Goal: Obtain resource: Download file/media

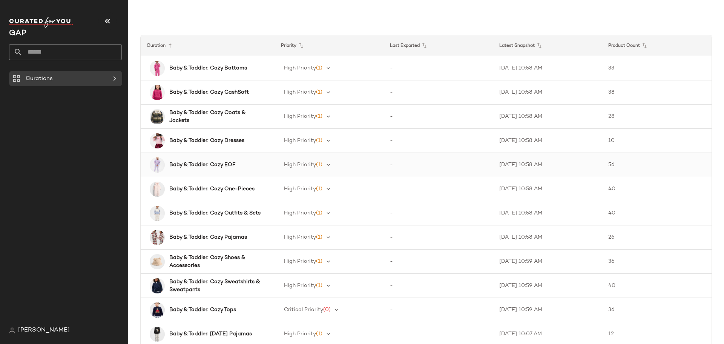
click at [229, 162] on b "Baby & Toddler: Cozy EOF" at bounding box center [202, 165] width 66 height 8
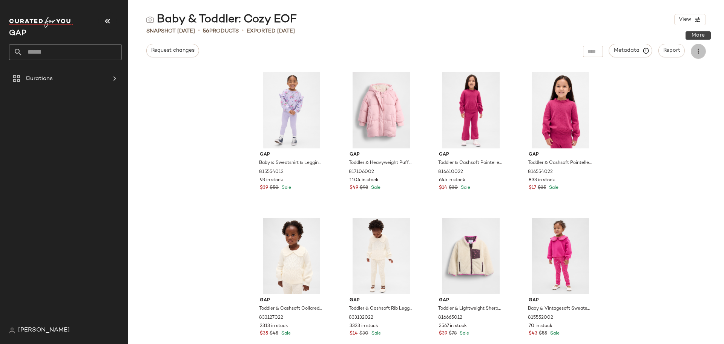
click at [697, 51] on icon "button" at bounding box center [699, 52] width 8 height 8
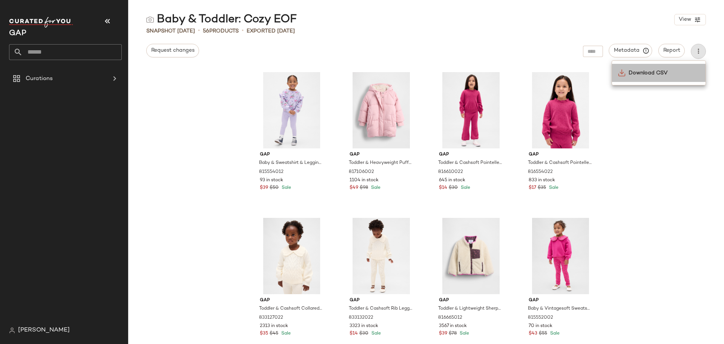
click at [681, 70] on span "Download CSV" at bounding box center [664, 73] width 71 height 8
click at [114, 23] on button "button" at bounding box center [107, 21] width 18 height 18
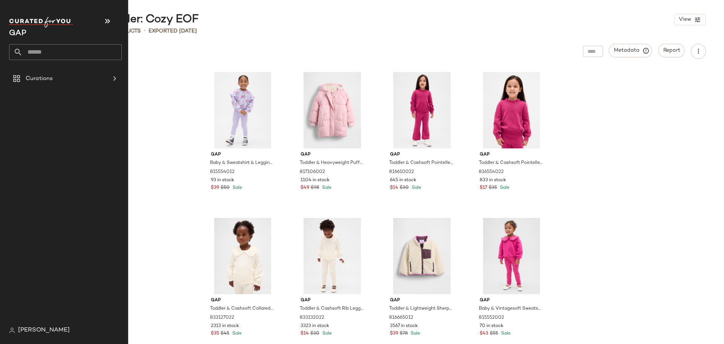
click at [22, 55] on icon at bounding box center [18, 52] width 9 height 9
click at [74, 80] on div "Curations" at bounding box center [65, 78] width 85 height 9
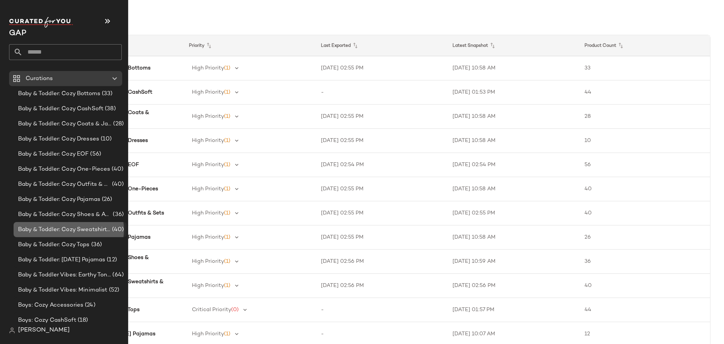
click at [91, 227] on span "Baby & Toddler: Cozy Sweatshirts & Sweatpants" at bounding box center [64, 229] width 92 height 9
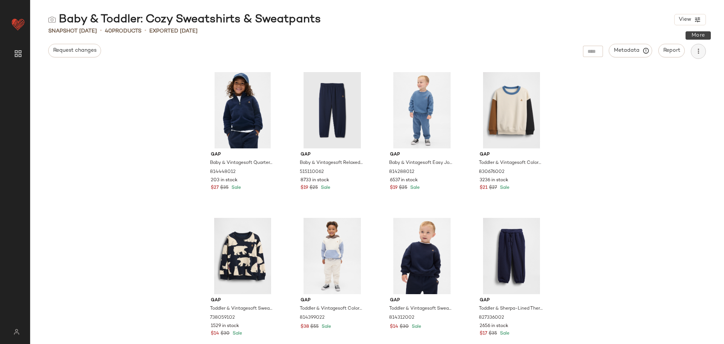
click at [696, 50] on icon "button" at bounding box center [699, 52] width 8 height 8
click at [678, 71] on span "Download CSV" at bounding box center [664, 73] width 71 height 8
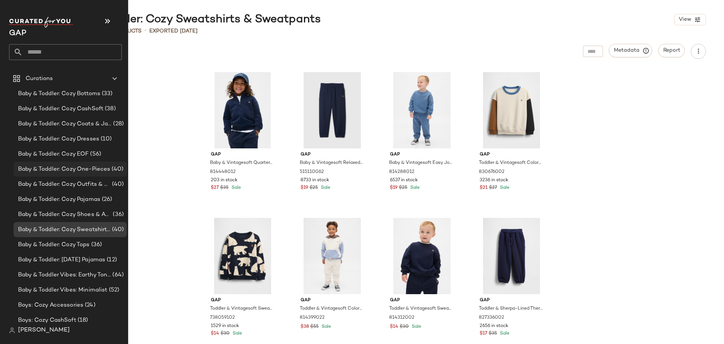
click at [58, 176] on div "Baby & Toddler: Cozy One-Pieces (40)" at bounding box center [70, 168] width 113 height 15
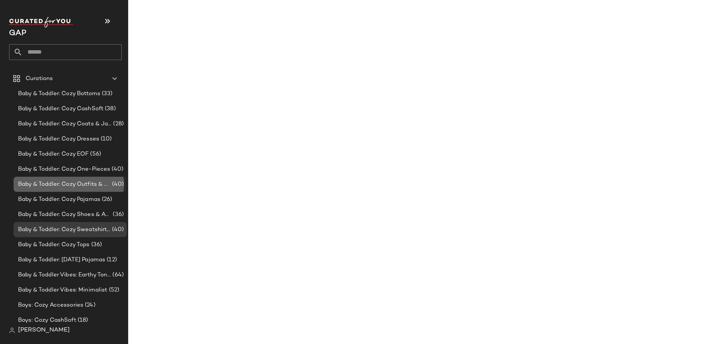
click at [58, 183] on span "Baby & Toddler: Cozy Outfits & Sets" at bounding box center [64, 184] width 92 height 9
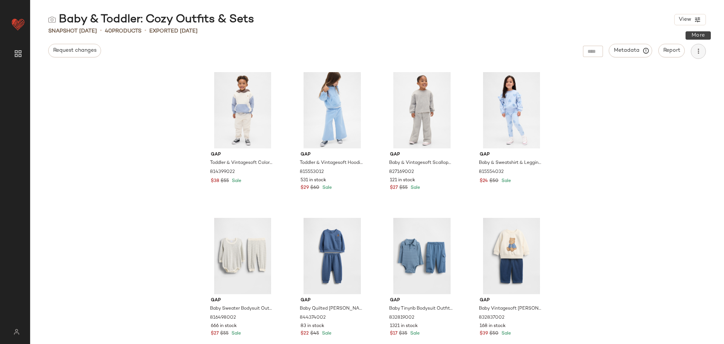
click at [699, 48] on icon "button" at bounding box center [699, 52] width 8 height 8
click at [667, 71] on span "Download CSV" at bounding box center [664, 73] width 71 height 8
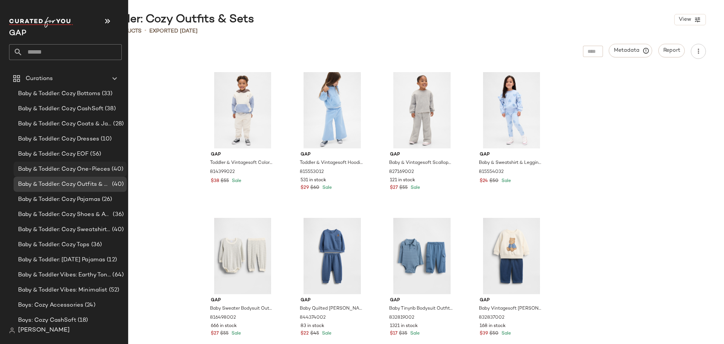
click at [66, 165] on span "Baby & Toddler: Cozy One-Pieces" at bounding box center [64, 169] width 92 height 9
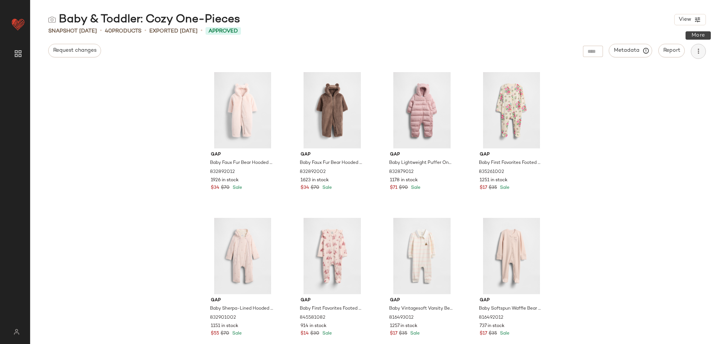
drag, startPoint x: 702, startPoint y: 54, endPoint x: 698, endPoint y: 58, distance: 6.4
click at [702, 54] on button "button" at bounding box center [698, 51] width 15 height 15
click at [690, 71] on span "Download CSV" at bounding box center [664, 73] width 71 height 8
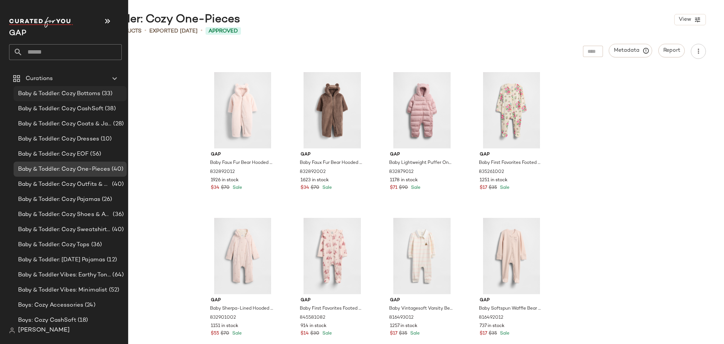
click at [57, 90] on span "Baby & Toddler: Cozy Bottoms" at bounding box center [59, 93] width 82 height 9
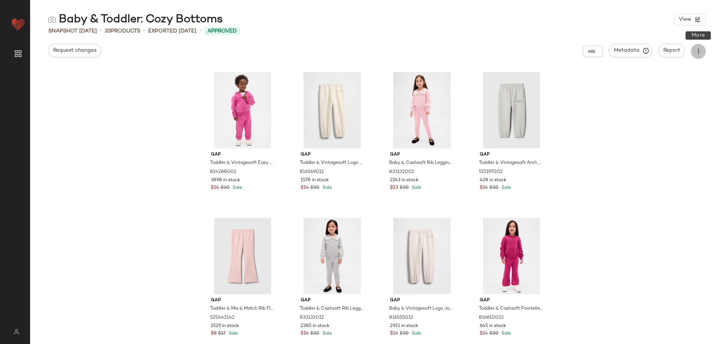
click at [693, 48] on button "button" at bounding box center [698, 51] width 15 height 15
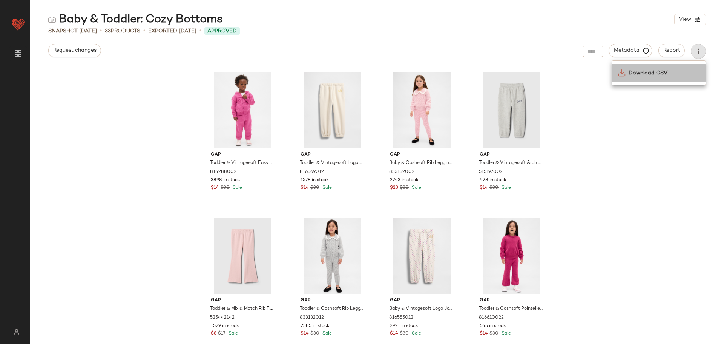
click at [689, 71] on span "Download CSV" at bounding box center [664, 73] width 71 height 8
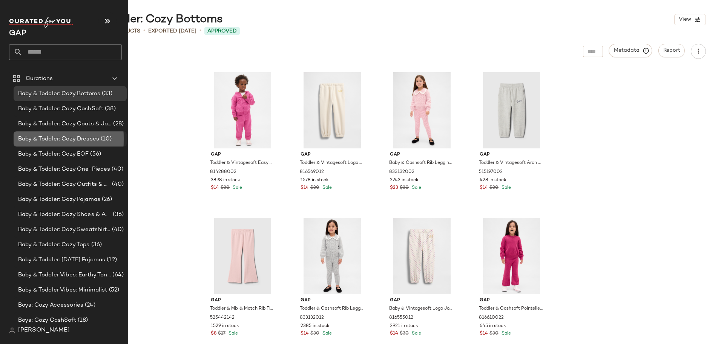
click at [46, 135] on span "Baby & Toddler: Cozy Dresses" at bounding box center [58, 139] width 81 height 9
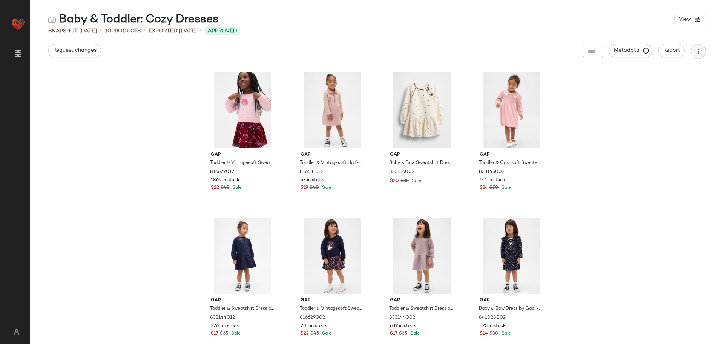
click at [702, 48] on button "button" at bounding box center [698, 51] width 15 height 15
drag, startPoint x: 689, startPoint y: 73, endPoint x: 676, endPoint y: 75, distance: 13.7
click at [689, 73] on span "Download CSV" at bounding box center [664, 73] width 71 height 8
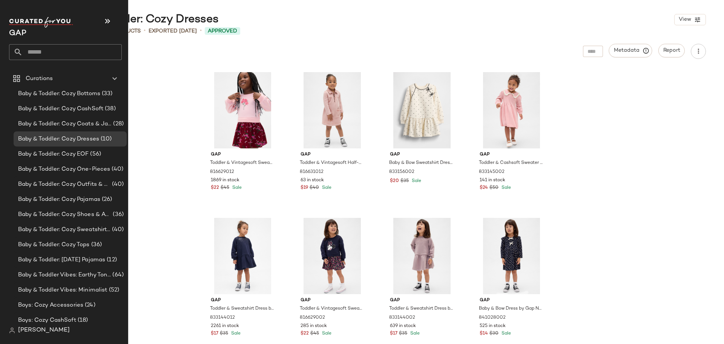
drag, startPoint x: 53, startPoint y: 121, endPoint x: 138, endPoint y: 109, distance: 86.1
click at [53, 121] on span "Baby & Toddler: Cozy Coats & Jackets" at bounding box center [65, 124] width 94 height 9
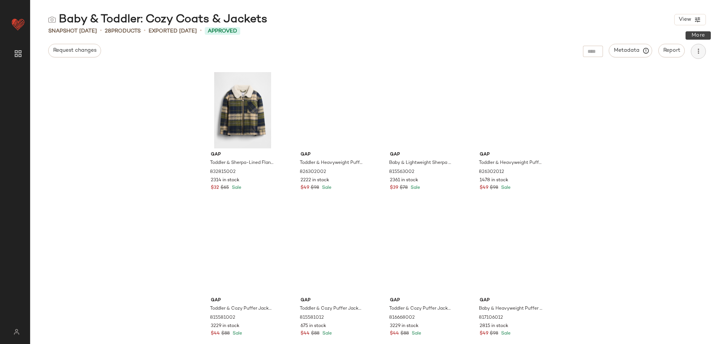
click at [696, 52] on icon "button" at bounding box center [699, 52] width 8 height 8
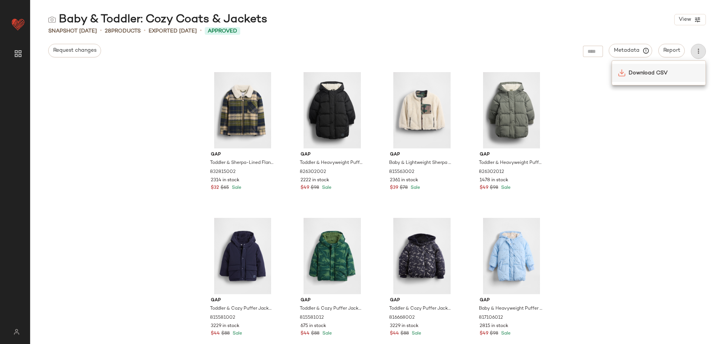
click at [679, 73] on span "Download CSV" at bounding box center [664, 73] width 71 height 8
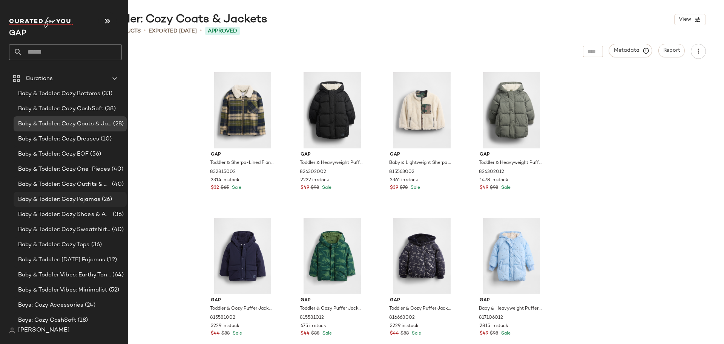
click at [63, 195] on span "Baby & Toddler: Cozy Pajamas" at bounding box center [59, 199] width 82 height 9
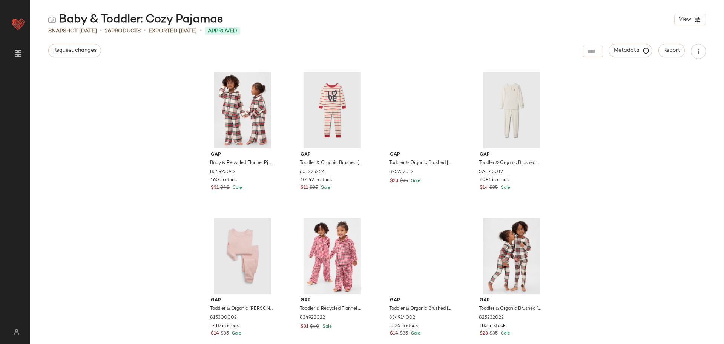
click at [689, 49] on div "Metadata Report" at bounding box center [644, 51] width 123 height 15
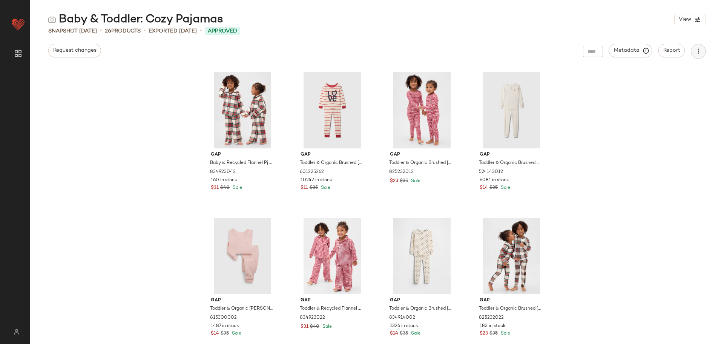
click at [693, 49] on button "button" at bounding box center [698, 51] width 15 height 15
click at [677, 75] on span "Download CSV" at bounding box center [664, 73] width 71 height 8
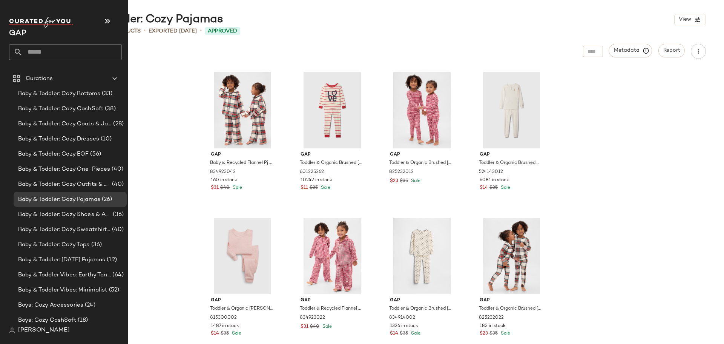
drag, startPoint x: 71, startPoint y: 213, endPoint x: 7, endPoint y: 209, distance: 64.6
click at [71, 213] on span "Baby & Toddler: Cozy Shoes & Accessories" at bounding box center [64, 214] width 93 height 9
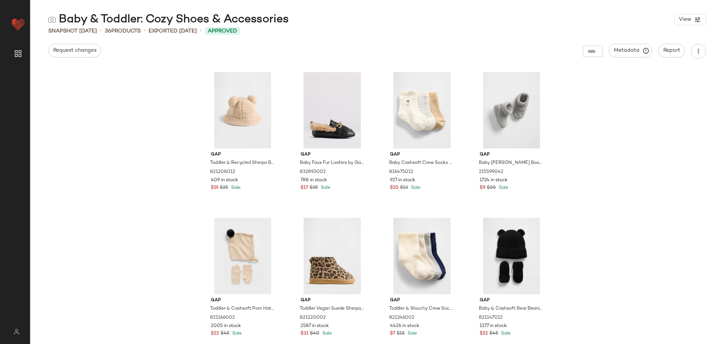
drag, startPoint x: 694, startPoint y: 46, endPoint x: 704, endPoint y: 60, distance: 16.8
click at [694, 46] on button "button" at bounding box center [698, 51] width 15 height 15
click at [681, 75] on span "Download CSV" at bounding box center [664, 73] width 71 height 8
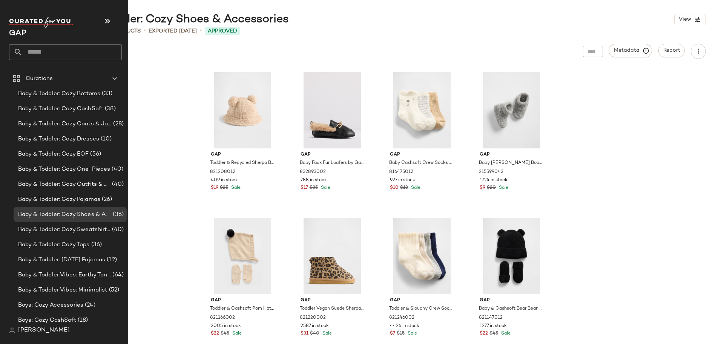
click at [11, 52] on div at bounding box center [65, 52] width 113 height 16
click at [87, 274] on span "Baby & Toddler Vibes: Earthy Tones" at bounding box center [64, 274] width 93 height 9
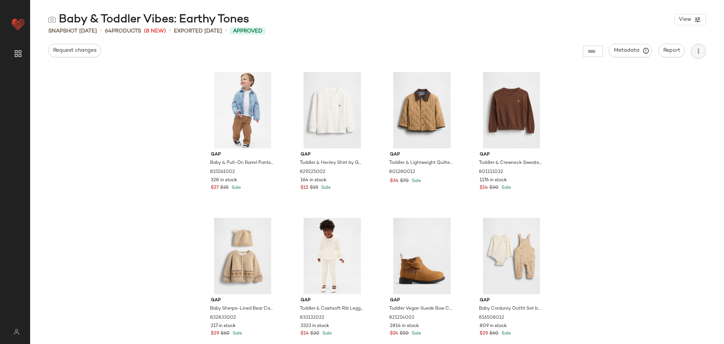
click at [692, 54] on button "button" at bounding box center [698, 51] width 15 height 15
click at [671, 73] on span "Download CSV" at bounding box center [664, 73] width 71 height 8
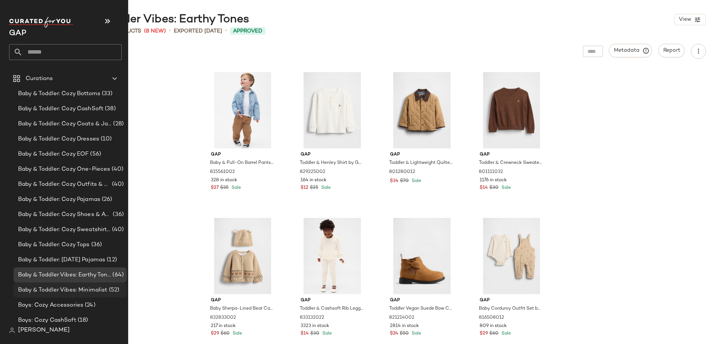
click at [89, 289] on span "Baby & Toddler Vibes: Minimalist" at bounding box center [62, 290] width 89 height 9
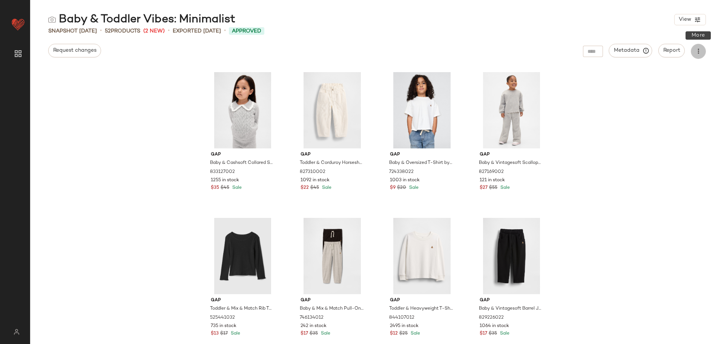
click at [702, 51] on icon "button" at bounding box center [699, 52] width 8 height 8
click at [678, 74] on span "Download CSV" at bounding box center [664, 73] width 71 height 8
